Goal: Check status: Check status

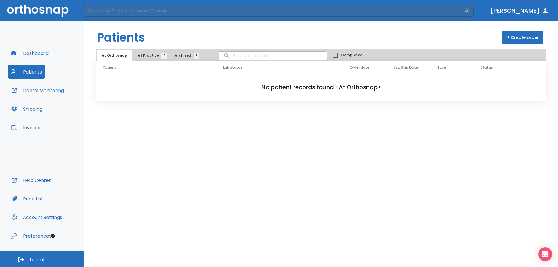
click at [135, 56] on button "At Practice 7" at bounding box center [151, 55] width 36 height 11
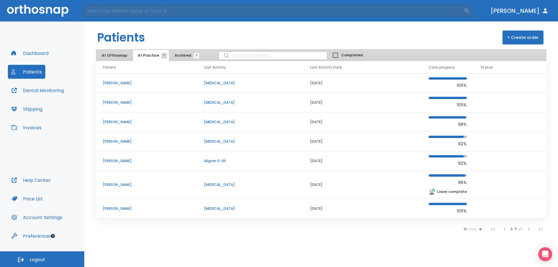
click at [123, 207] on p "[PERSON_NAME]" at bounding box center [146, 208] width 87 height 5
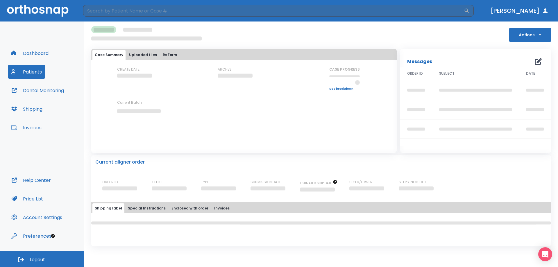
click at [539, 38] on button "Actions" at bounding box center [530, 35] width 42 height 14
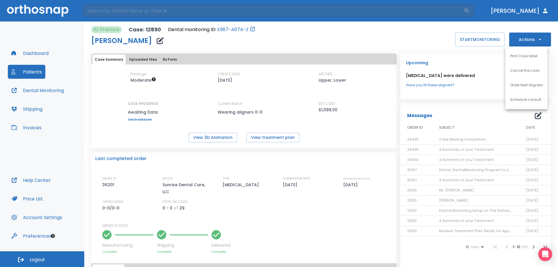
click at [400, 32] on div at bounding box center [279, 133] width 558 height 267
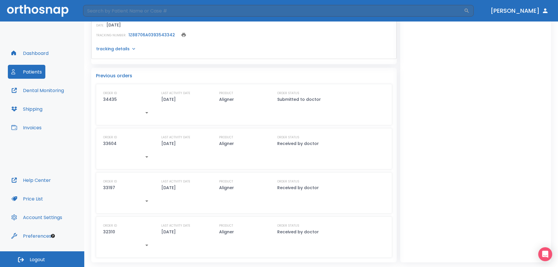
scroll to position [140, 0]
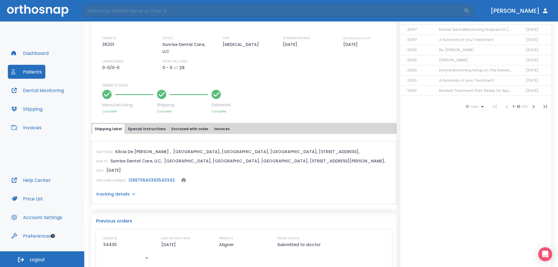
click at [132, 194] on icon at bounding box center [134, 194] width 6 height 6
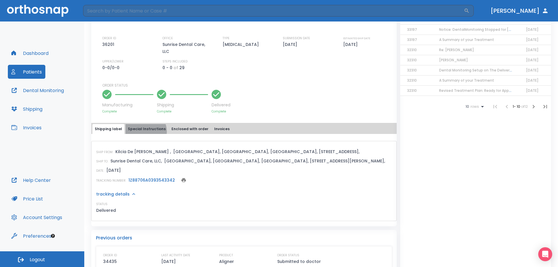
click at [143, 131] on button "Special Instructions" at bounding box center [147, 129] width 42 height 10
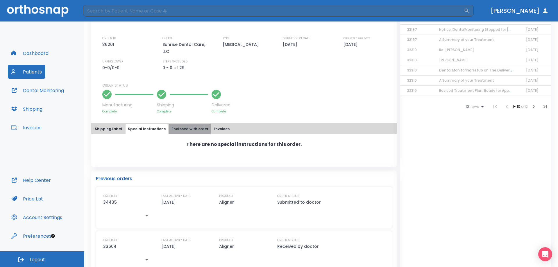
click at [188, 130] on button "Enclosed with order" at bounding box center [190, 129] width 42 height 10
click at [220, 131] on button "Invoices" at bounding box center [222, 129] width 20 height 10
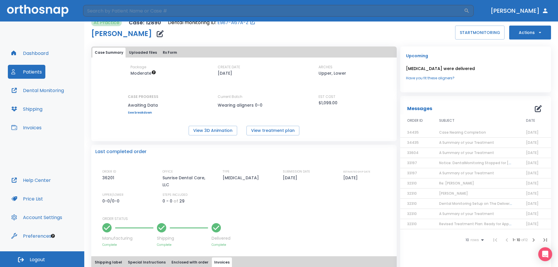
scroll to position [0, 0]
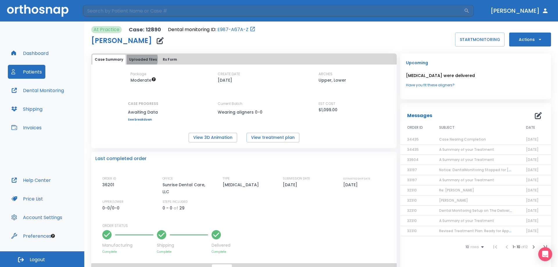
click at [137, 59] on button "Uploaded files" at bounding box center [143, 60] width 33 height 10
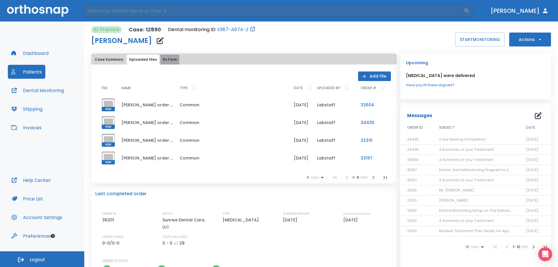
click at [160, 55] on button "Rx Form" at bounding box center [169, 60] width 19 height 10
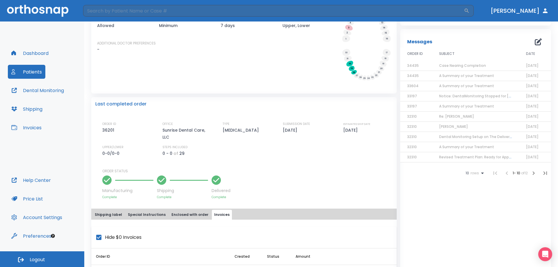
scroll to position [87, 0]
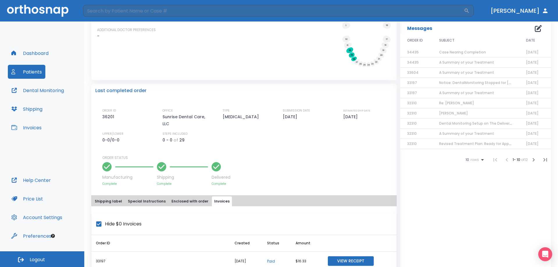
click at [110, 116] on p "36201" at bounding box center [109, 116] width 14 height 7
click at [183, 119] on p "Sunrise Dental Care, LLC" at bounding box center [186, 120] width 49 height 14
click at [229, 117] on p "[MEDICAL_DATA]" at bounding box center [242, 116] width 38 height 7
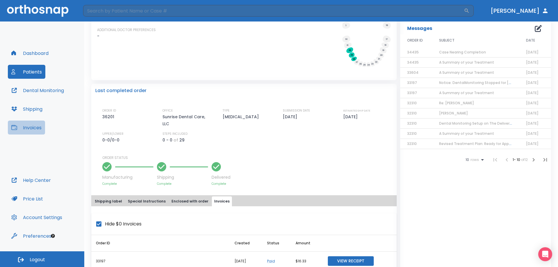
click at [27, 126] on button "Invoices" at bounding box center [26, 128] width 37 height 14
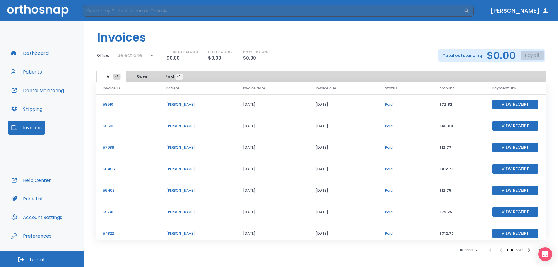
scroll to position [70, 0]
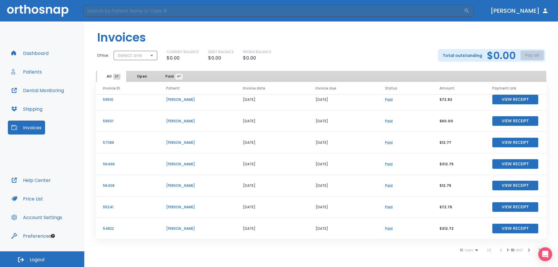
click at [33, 73] on button "Patients" at bounding box center [26, 72] width 37 height 14
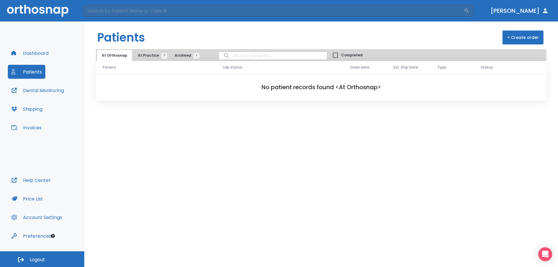
click at [155, 53] on span "At Practice 7" at bounding box center [151, 55] width 26 height 5
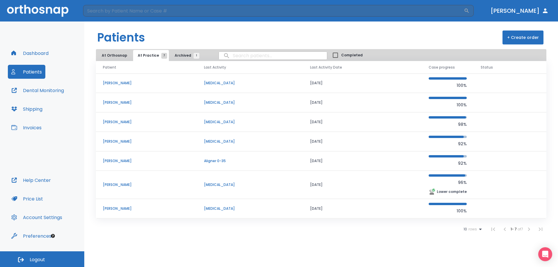
click at [184, 52] on button "Archived 1" at bounding box center [185, 55] width 31 height 11
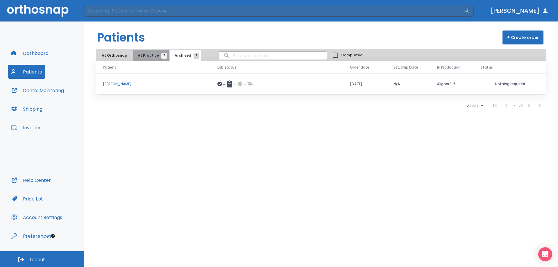
click at [150, 55] on span "At Practice 7" at bounding box center [151, 55] width 26 height 5
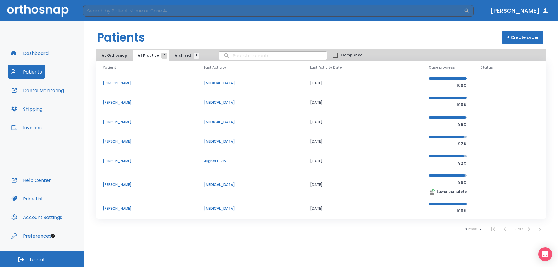
click at [113, 210] on p "[PERSON_NAME]" at bounding box center [146, 208] width 87 height 5
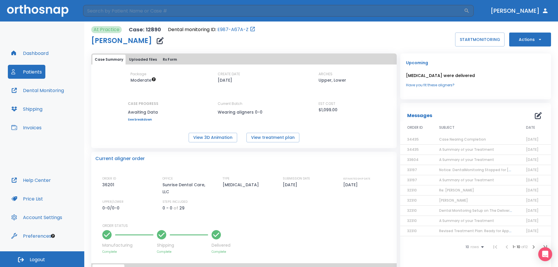
drag, startPoint x: 539, startPoint y: 33, endPoint x: 406, endPoint y: 33, distance: 132.5
click at [406, 33] on div "At Practice Case: 12890 Dental monitoring ID: E987-A67A-Z [PERSON_NAME] START M…" at bounding box center [321, 36] width 460 height 20
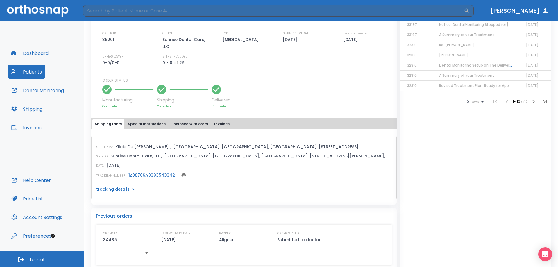
scroll to position [286, 0]
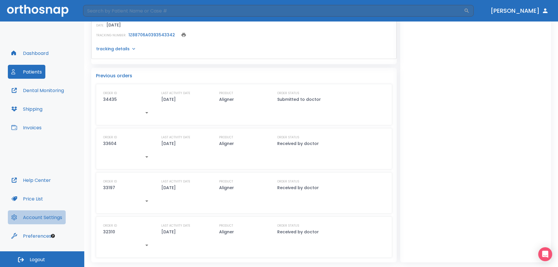
click at [58, 218] on button "Account Settings" at bounding box center [37, 217] width 58 height 14
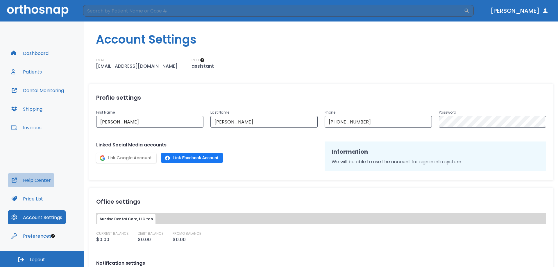
click at [46, 177] on button "Help Center" at bounding box center [31, 180] width 46 height 14
click at [145, 13] on input "search" at bounding box center [273, 11] width 381 height 12
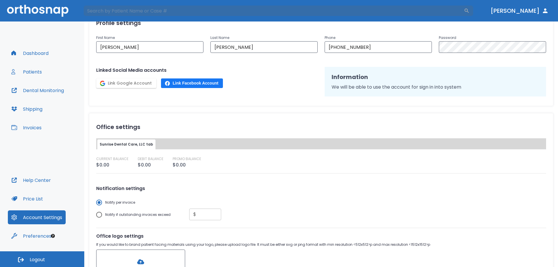
scroll to position [136, 0]
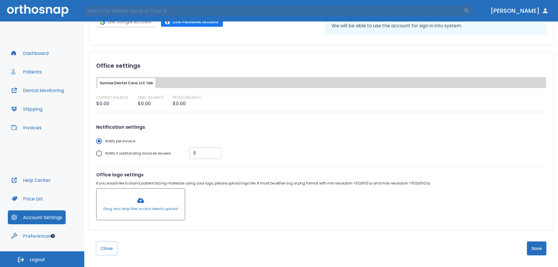
click at [47, 182] on button "Help Center" at bounding box center [31, 180] width 46 height 14
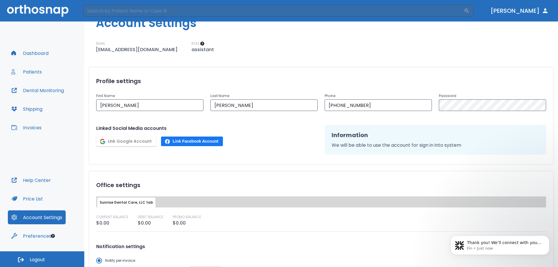
scroll to position [0, 0]
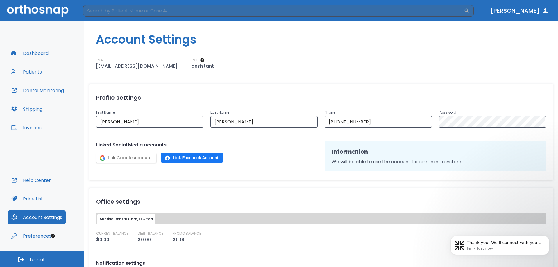
click at [36, 76] on button "Patients" at bounding box center [26, 72] width 37 height 14
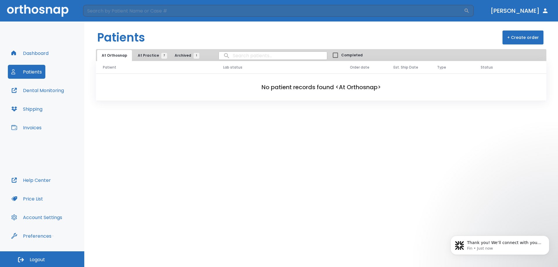
click at [150, 58] on span "At Practice 7" at bounding box center [151, 55] width 26 height 5
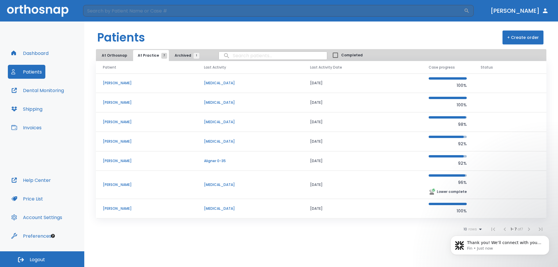
click at [122, 206] on td "[PERSON_NAME]" at bounding box center [146, 208] width 101 height 19
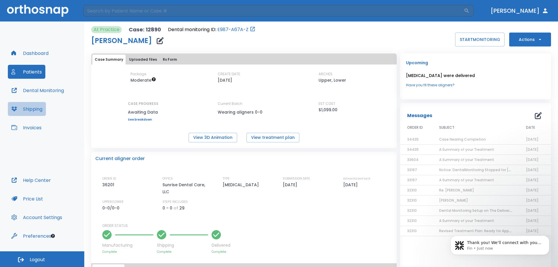
click at [37, 110] on button "Shipping" at bounding box center [27, 109] width 38 height 14
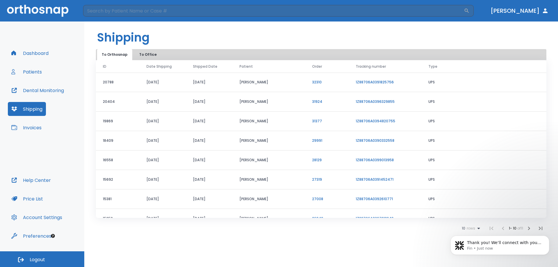
click at [150, 77] on td "[DATE]" at bounding box center [162, 82] width 46 height 19
click at [159, 80] on td "[DATE]" at bounding box center [162, 82] width 46 height 19
click at [103, 80] on td "20788" at bounding box center [118, 82] width 44 height 19
click at [250, 79] on td "[PERSON_NAME]" at bounding box center [268, 82] width 73 height 19
click at [314, 84] on link "32310" at bounding box center [317, 82] width 10 height 5
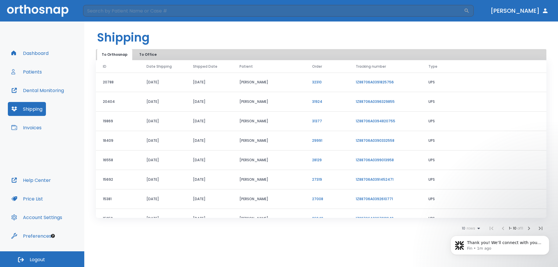
click at [28, 77] on button "Patients" at bounding box center [26, 72] width 37 height 14
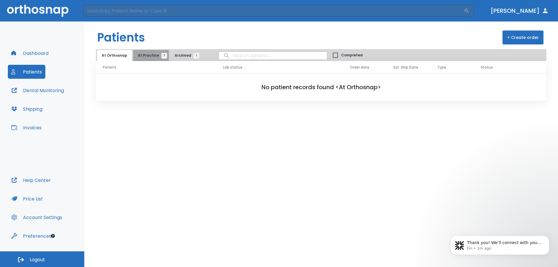
click at [161, 54] on span "7" at bounding box center [164, 56] width 6 height 6
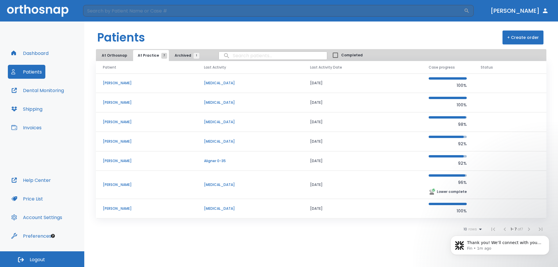
click at [114, 208] on p "[PERSON_NAME]" at bounding box center [146, 208] width 87 height 5
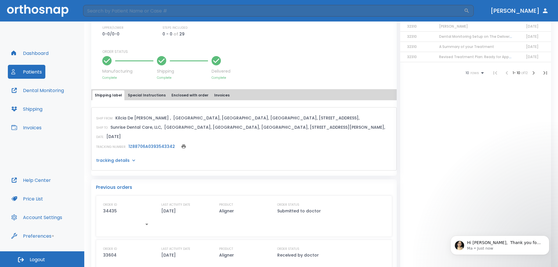
scroll to position [174, 0]
click at [131, 158] on icon at bounding box center [134, 160] width 6 height 6
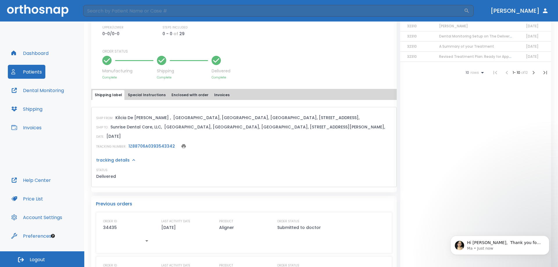
click at [131, 159] on icon at bounding box center [134, 160] width 6 height 6
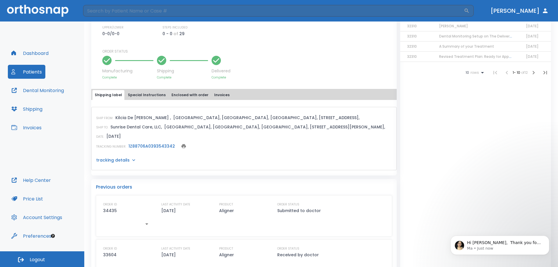
click at [132, 159] on icon at bounding box center [133, 160] width 3 height 2
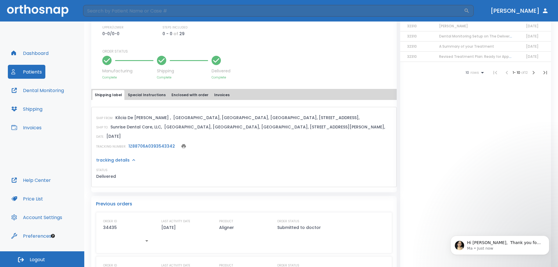
click at [139, 147] on link "1Z88706A0393543342" at bounding box center [151, 146] width 46 height 6
click at [152, 92] on button "Special Instructions" at bounding box center [147, 95] width 42 height 10
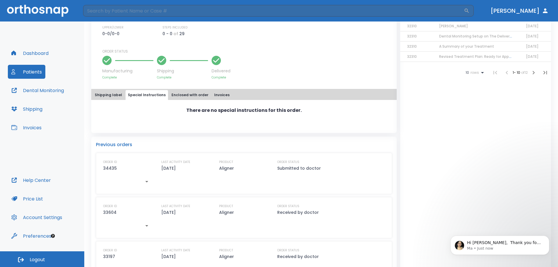
drag, startPoint x: 124, startPoint y: 96, endPoint x: 121, endPoint y: 96, distance: 3.2
click at [126, 96] on button "Special Instructions" at bounding box center [147, 95] width 42 height 10
click at [120, 96] on button "Shipping label" at bounding box center [108, 95] width 32 height 10
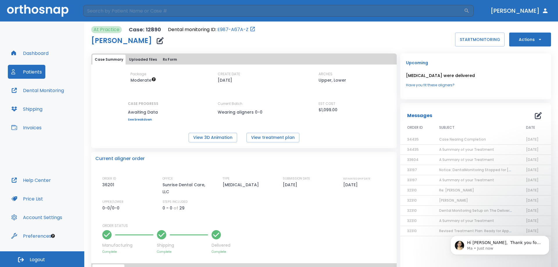
scroll to position [29, 0]
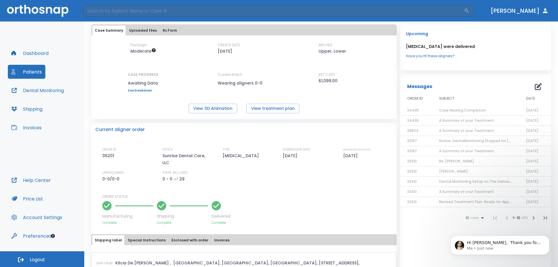
drag, startPoint x: 277, startPoint y: 160, endPoint x: 376, endPoint y: 169, distance: 99.5
click at [376, 169] on div "ORDER ID 36201 OFFICE Sunrise Dental Care, LLC TYPE [MEDICAL_DATA] SUBMISSION D…" at bounding box center [247, 164] width 290 height 35
click at [373, 173] on div "ORDER ID 36201 OFFICE Sunrise Dental Care, LLC TYPE [MEDICAL_DATA] SUBMISSION D…" at bounding box center [247, 164] width 290 height 35
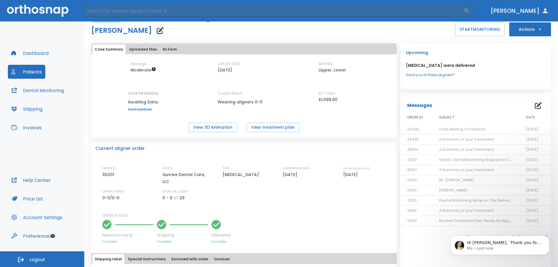
scroll to position [0, 0]
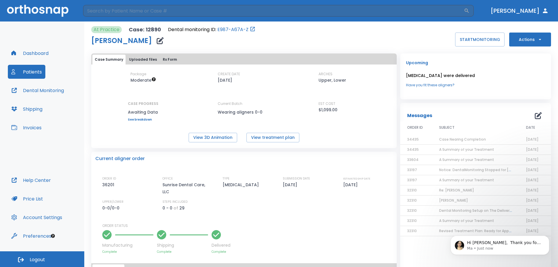
click at [245, 216] on div "ORDER ID 36201 OFFICE Sunrise Dental Care, LLC TYPE [MEDICAL_DATA] SUBMISSION D…" at bounding box center [247, 215] width 290 height 78
click at [234, 178] on div "TYPE [MEDICAL_DATA]" at bounding box center [247, 185] width 49 height 19
click at [172, 187] on p "Sunrise Dental Care, LLC" at bounding box center [186, 188] width 49 height 14
drag, startPoint x: 169, startPoint y: 193, endPoint x: 162, endPoint y: 185, distance: 10.5
click at [162, 185] on p "Sunrise Dental Care, LLC" at bounding box center [186, 188] width 49 height 14
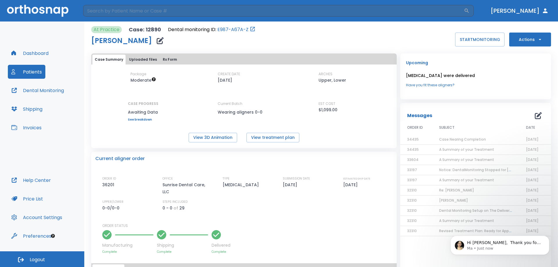
click at [309, 191] on div "SUBMISSION DATE [DATE]" at bounding box center [307, 185] width 49 height 19
drag, startPoint x: 299, startPoint y: 186, endPoint x: 282, endPoint y: 190, distance: 17.1
click at [283, 190] on div "SUBMISSION DATE [DATE]" at bounding box center [307, 185] width 49 height 19
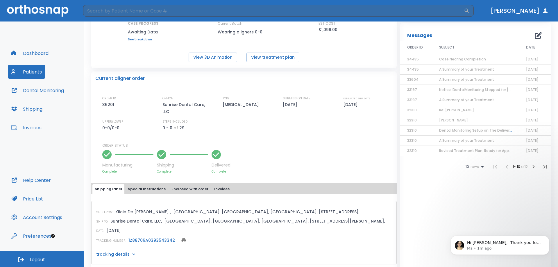
scroll to position [87, 0]
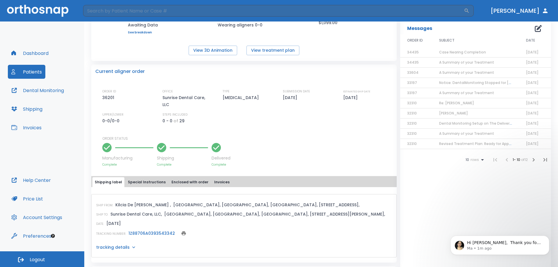
click at [142, 182] on button "Special Instructions" at bounding box center [147, 182] width 42 height 10
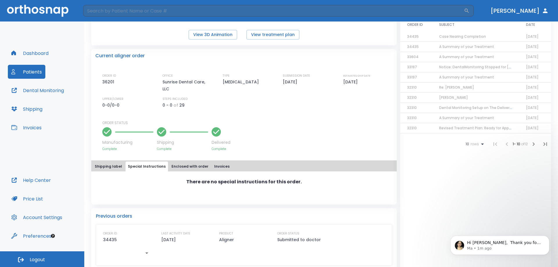
scroll to position [116, 0]
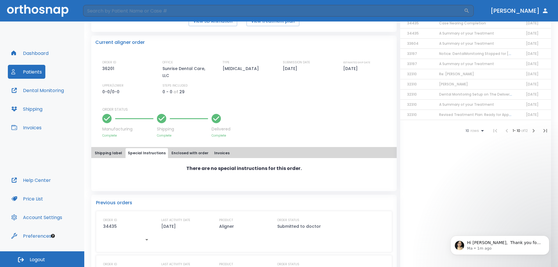
click at [172, 155] on button "Enclosed with order" at bounding box center [190, 153] width 42 height 10
click at [221, 153] on button "Invoices" at bounding box center [222, 153] width 20 height 10
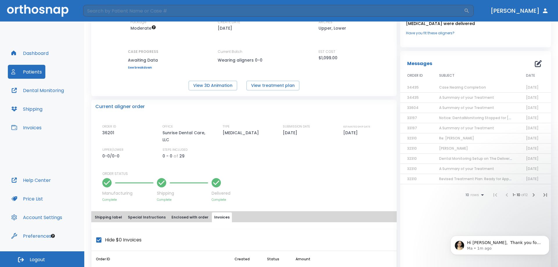
scroll to position [0, 0]
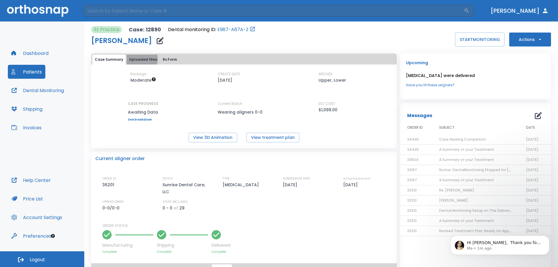
click at [139, 59] on button "Uploaded files" at bounding box center [143, 60] width 33 height 10
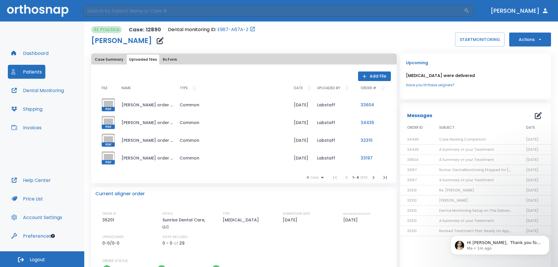
scroll to position [29, 0]
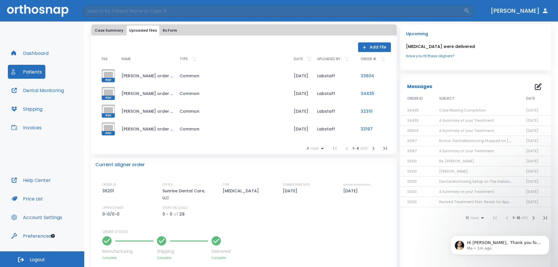
click at [114, 187] on p "ORDER ID" at bounding box center [109, 184] width 14 height 5
click at [167, 189] on p "Sunrise Dental Care, LLC" at bounding box center [186, 194] width 49 height 14
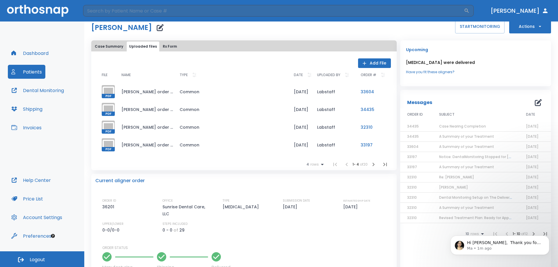
scroll to position [0, 0]
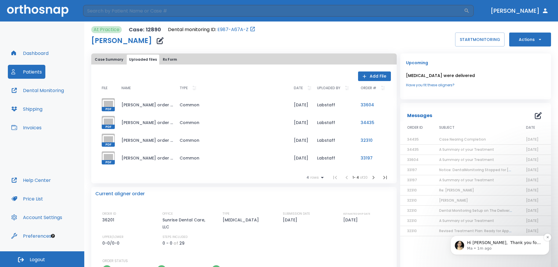
click at [505, 253] on div "Hi [PERSON_NAME], ​ Thank you for reaching out to [GEOGRAPHIC_DATA]. How can I …" at bounding box center [499, 245] width 99 height 19
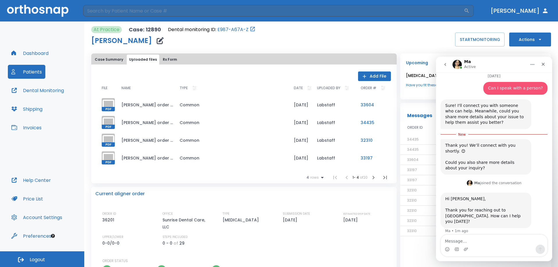
scroll to position [186, 0]
click at [542, 64] on icon "Close" at bounding box center [543, 64] width 5 height 5
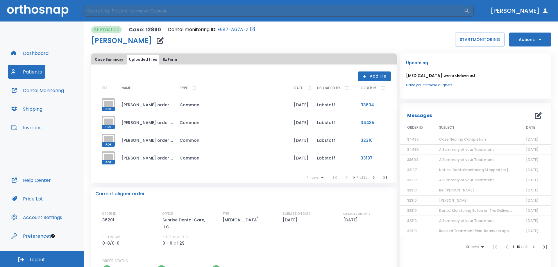
scroll to position [176, 0]
click at [166, 56] on button "Rx Form" at bounding box center [169, 60] width 19 height 10
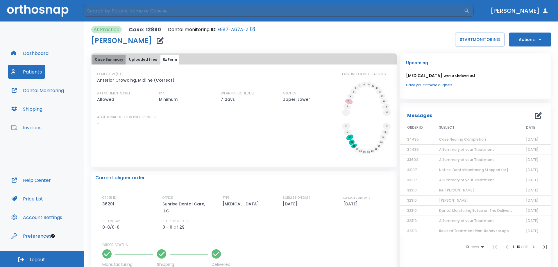
click at [114, 62] on button "Case Summary" at bounding box center [108, 60] width 33 height 10
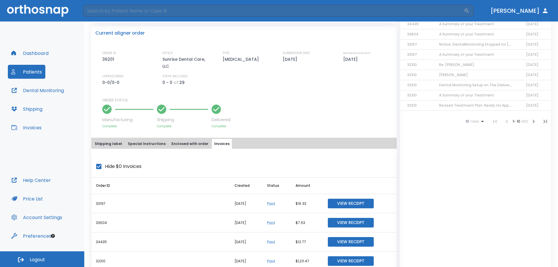
scroll to position [116, 0]
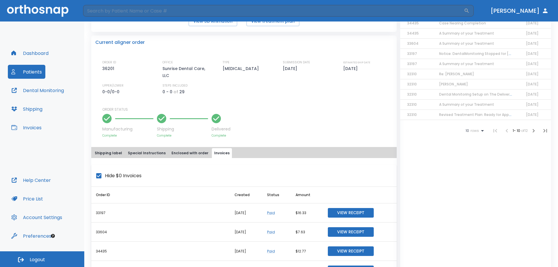
click at [187, 153] on button "Enclosed with order" at bounding box center [190, 153] width 42 height 10
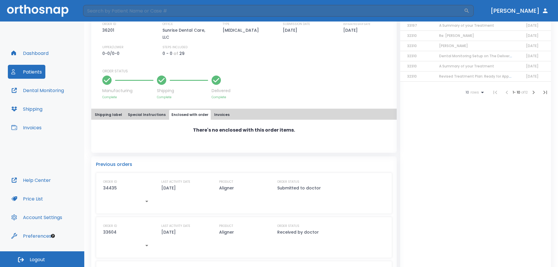
scroll to position [69, 0]
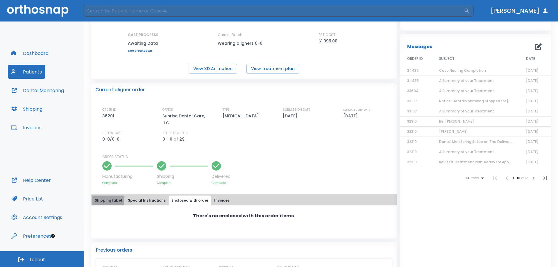
click at [112, 203] on button "Shipping label" at bounding box center [108, 201] width 32 height 10
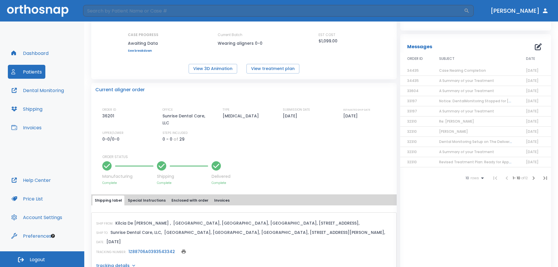
scroll to position [0, 0]
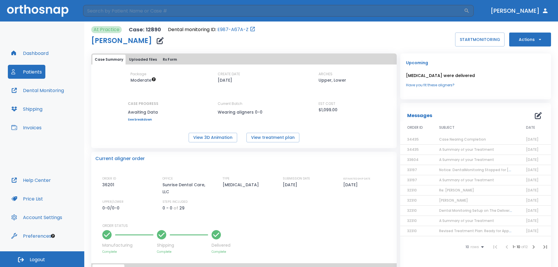
click at [116, 64] on button "Case Summary" at bounding box center [108, 60] width 33 height 10
click at [144, 60] on button "Uploaded files" at bounding box center [143, 60] width 33 height 10
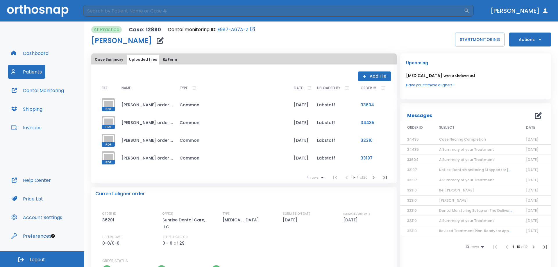
click at [172, 59] on button "Rx Form" at bounding box center [169, 60] width 19 height 10
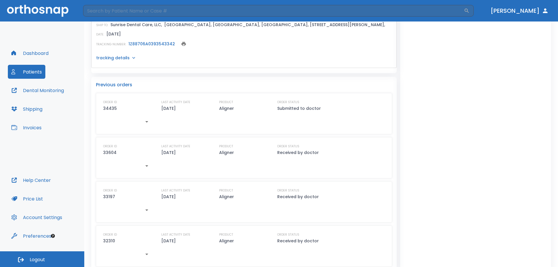
scroll to position [305, 0]
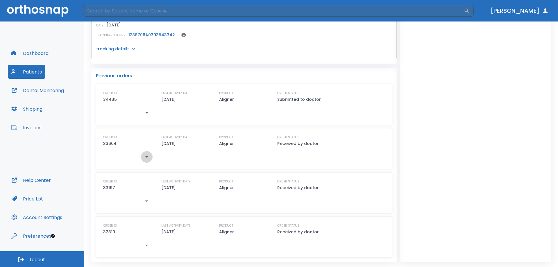
click at [148, 158] on icon "button" at bounding box center [146, 156] width 7 height 7
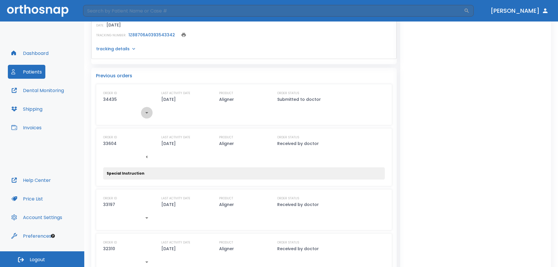
click at [145, 111] on icon "button" at bounding box center [146, 112] width 7 height 7
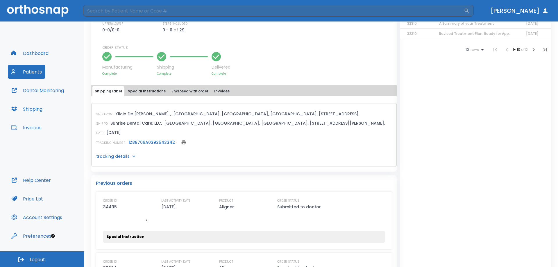
scroll to position [189, 0]
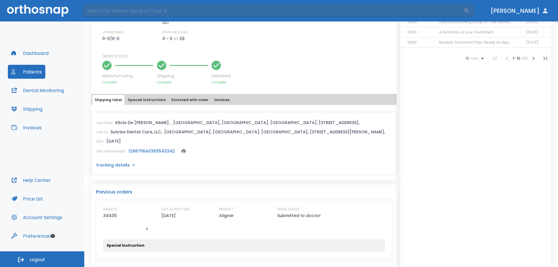
click at [141, 95] on div "Shipping label Special Instructions Enclosed with order Invoices" at bounding box center [243, 99] width 305 height 11
click at [142, 97] on button "Special Instructions" at bounding box center [147, 100] width 42 height 10
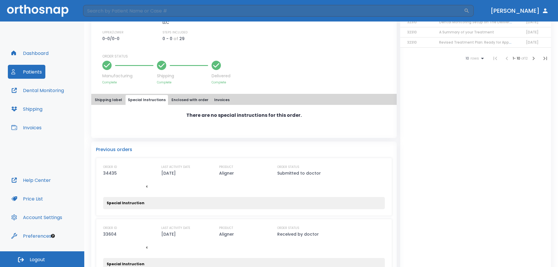
click at [181, 95] on button "Enclosed with order" at bounding box center [190, 100] width 42 height 10
click at [213, 100] on button "Invoices" at bounding box center [222, 100] width 20 height 10
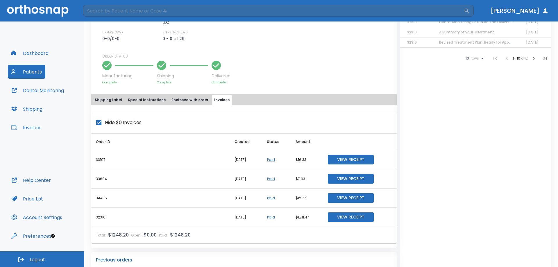
click at [188, 95] on div "Shipping label Special Instructions Enclosed with order Invoices" at bounding box center [243, 99] width 305 height 11
click at [189, 98] on button "Enclosed with order" at bounding box center [190, 100] width 42 height 10
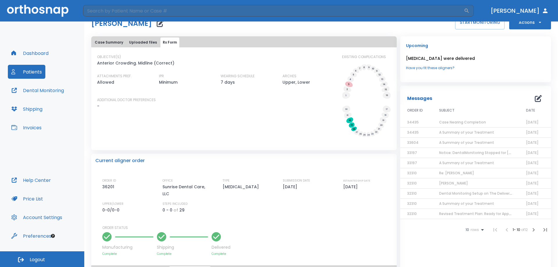
scroll to position [0, 0]
